Goal: Information Seeking & Learning: Learn about a topic

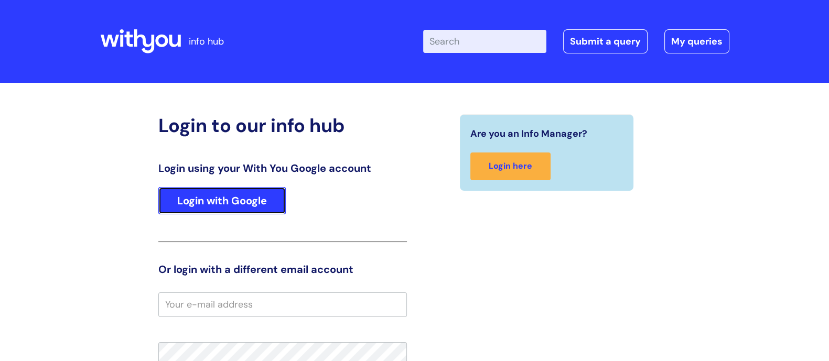
click at [231, 200] on link "Login with Google" at bounding box center [221, 200] width 127 height 27
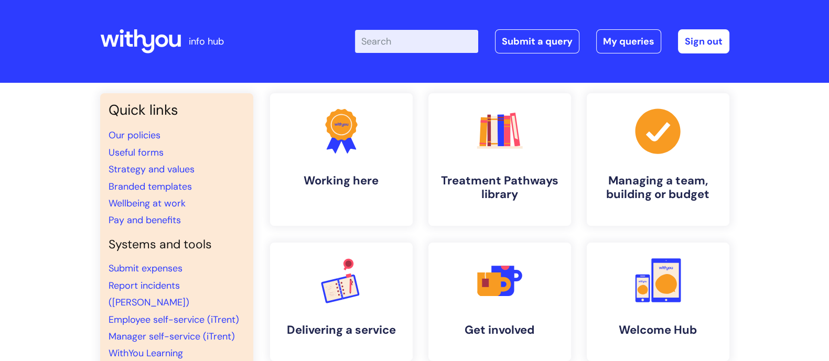
click at [394, 36] on input "Enter your search term here..." at bounding box center [416, 41] width 123 height 23
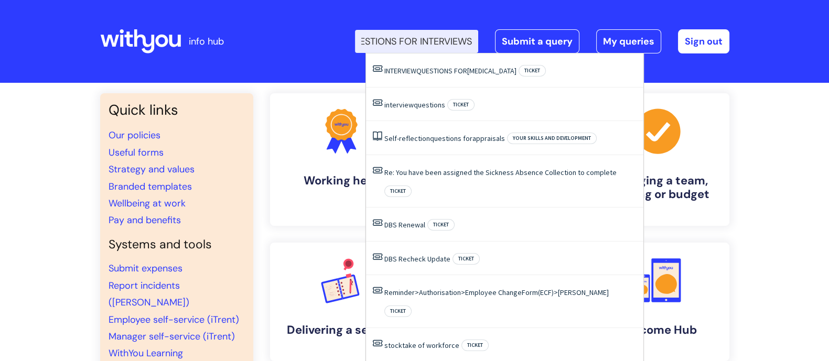
type input "QUESTIONS FOR INTERVIEWS"
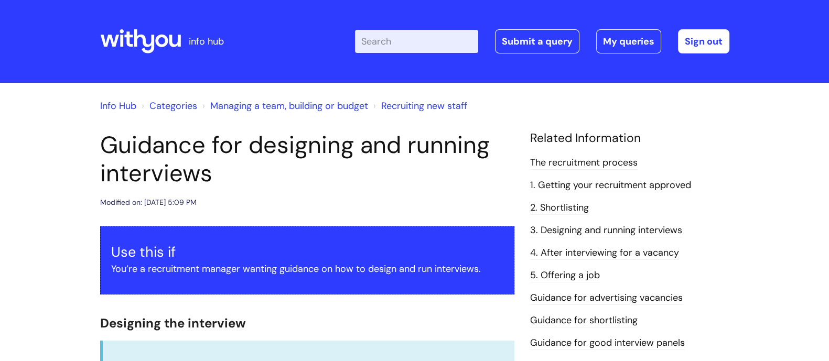
click at [592, 197] on ul "The recruitment process 1. Getting your recruitment approved 2. Shortlisting 3.…" at bounding box center [629, 306] width 199 height 305
